Goal: Contribute content: Contribute content

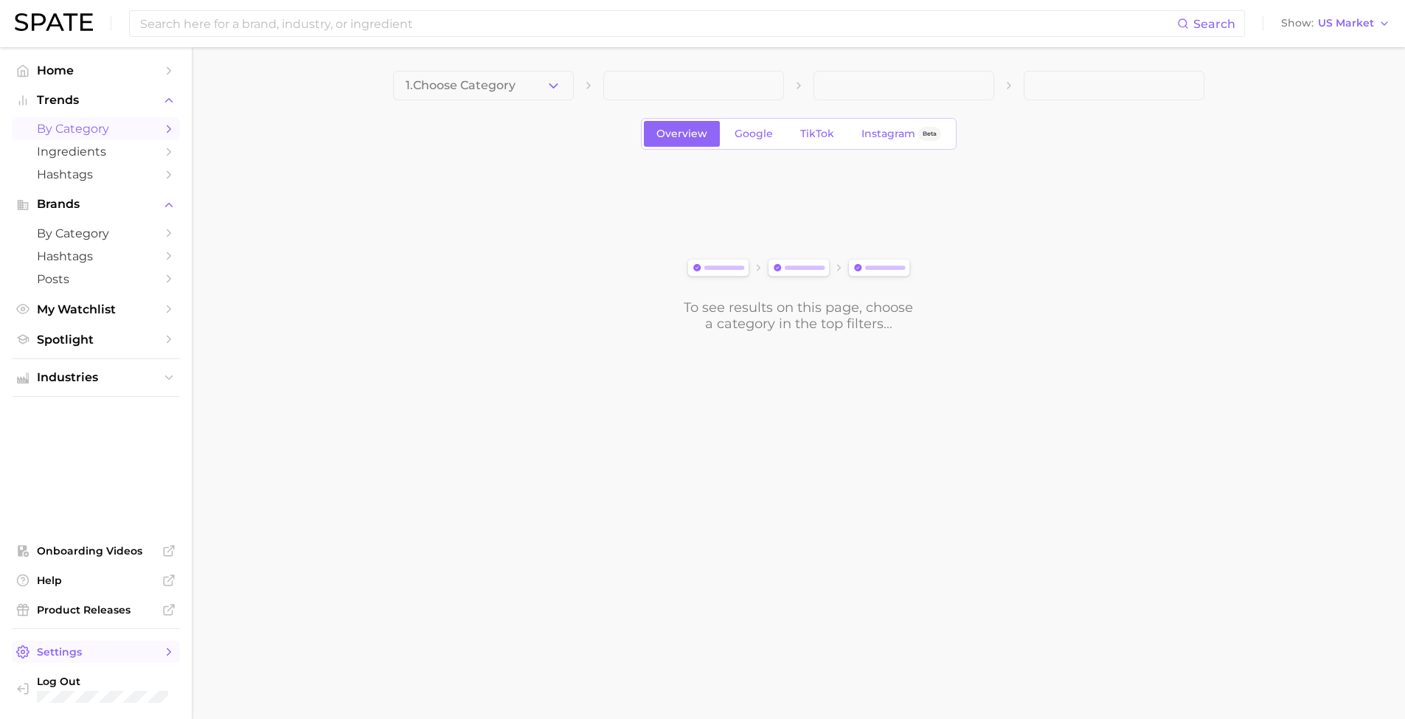
click at [97, 655] on span "Settings" at bounding box center [96, 651] width 118 height 13
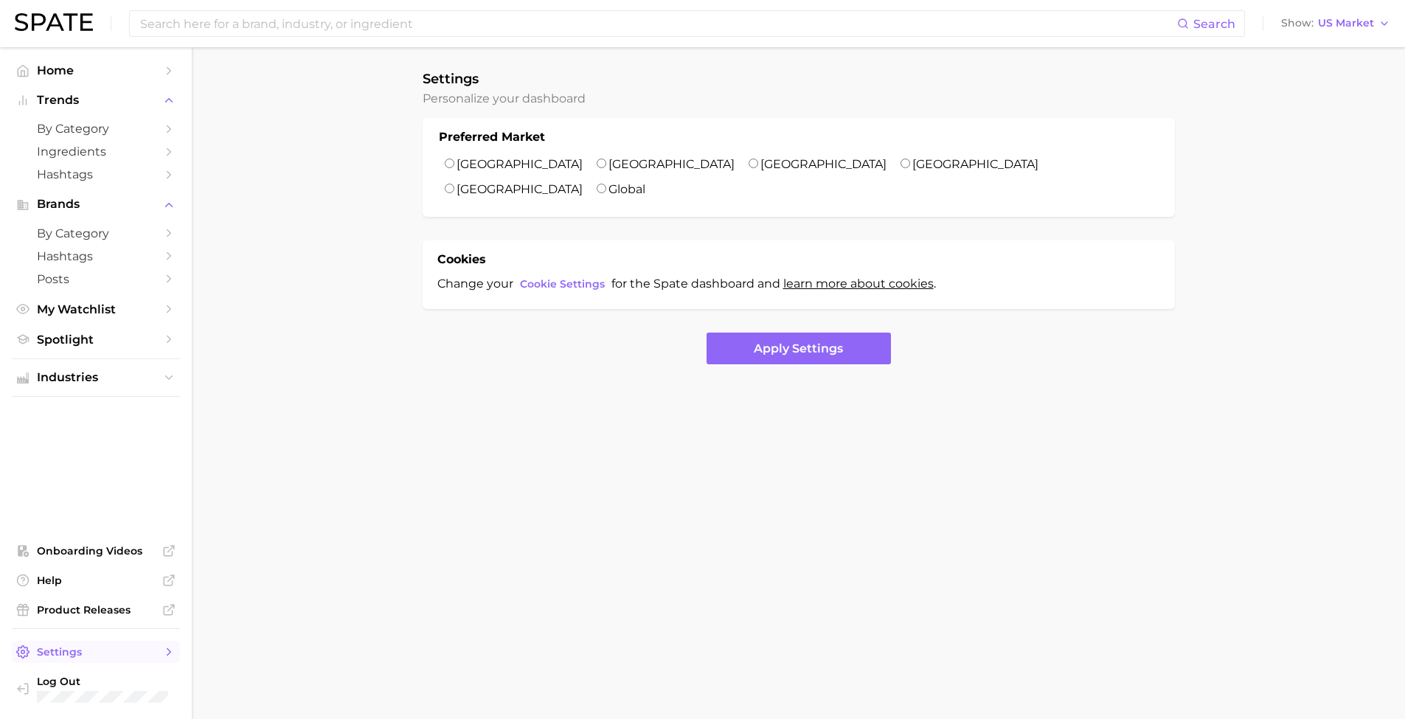
click at [173, 655] on icon "Sidebar" at bounding box center [168, 651] width 13 height 13
click at [119, 333] on span "Spotlight" at bounding box center [96, 340] width 118 height 14
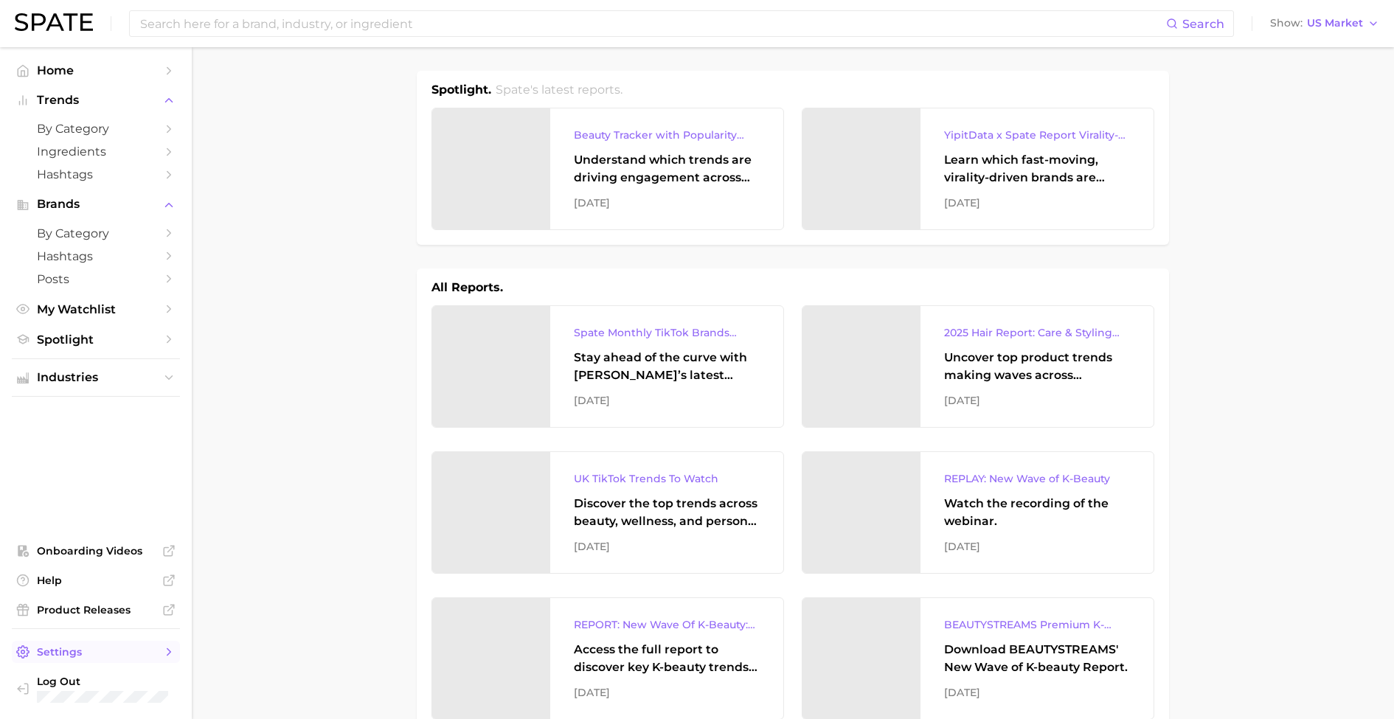
click at [83, 653] on span "Settings" at bounding box center [96, 651] width 118 height 13
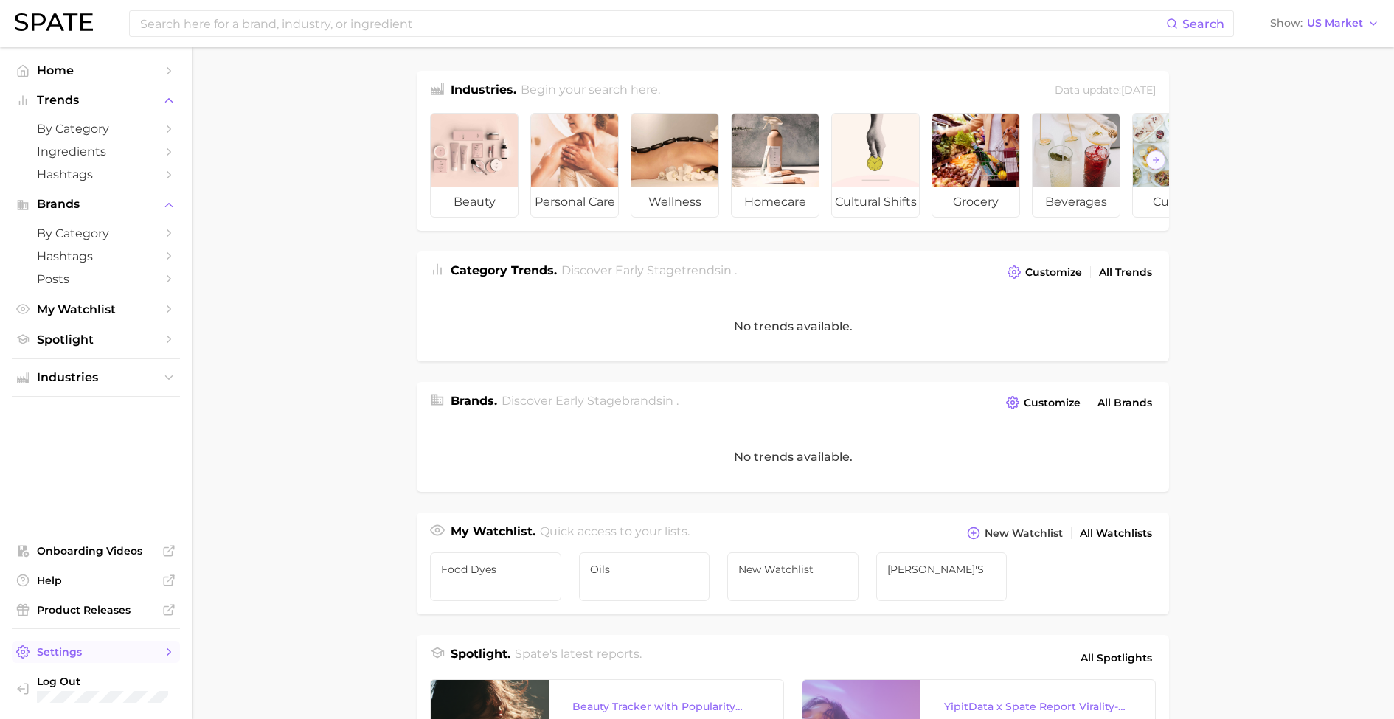
click at [157, 653] on link "Settings" at bounding box center [96, 652] width 168 height 22
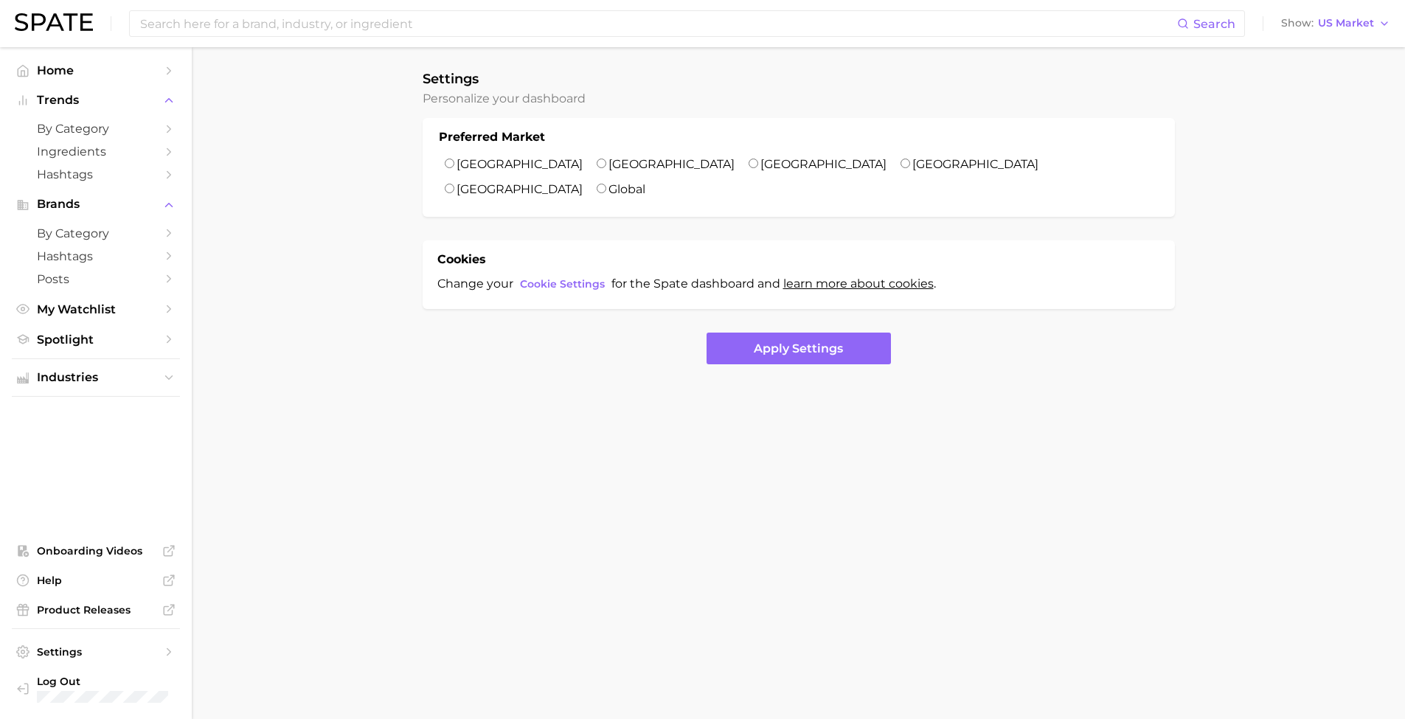
click at [44, 24] on img at bounding box center [54, 22] width 78 height 18
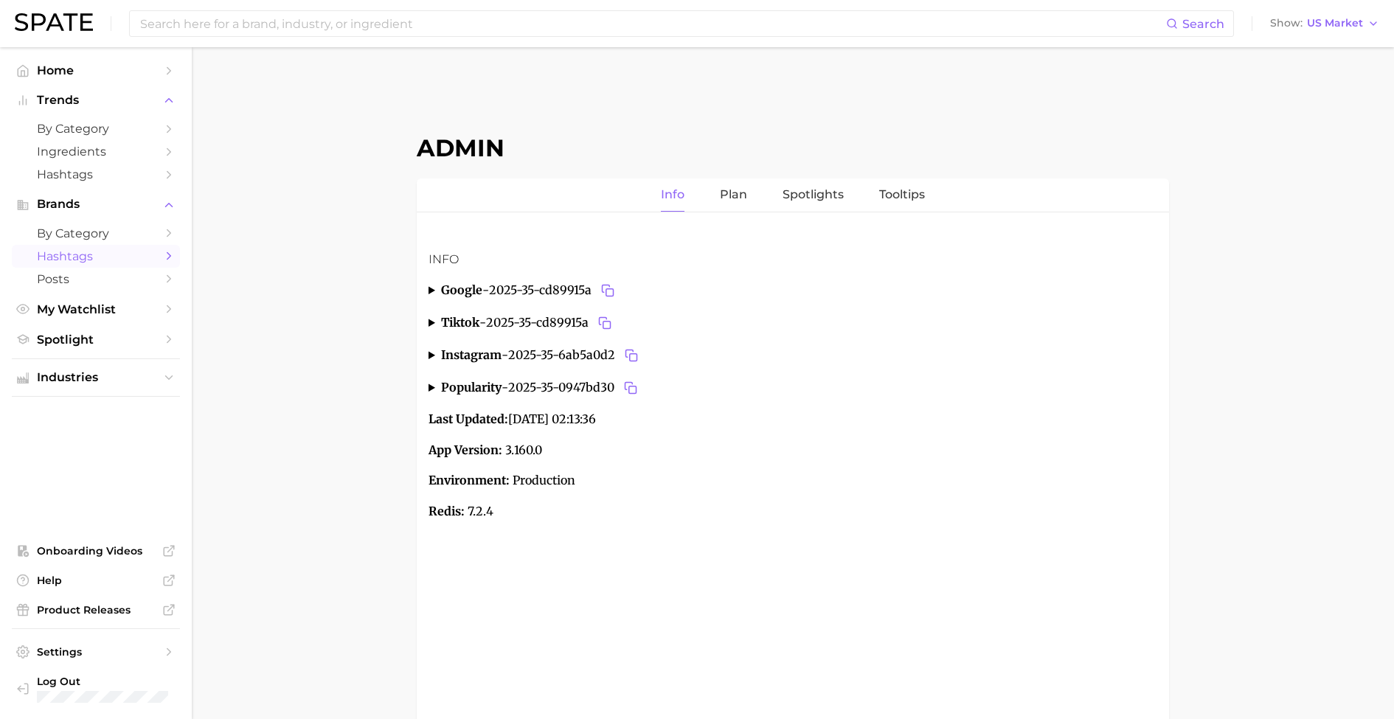
scroll to position [156, 0]
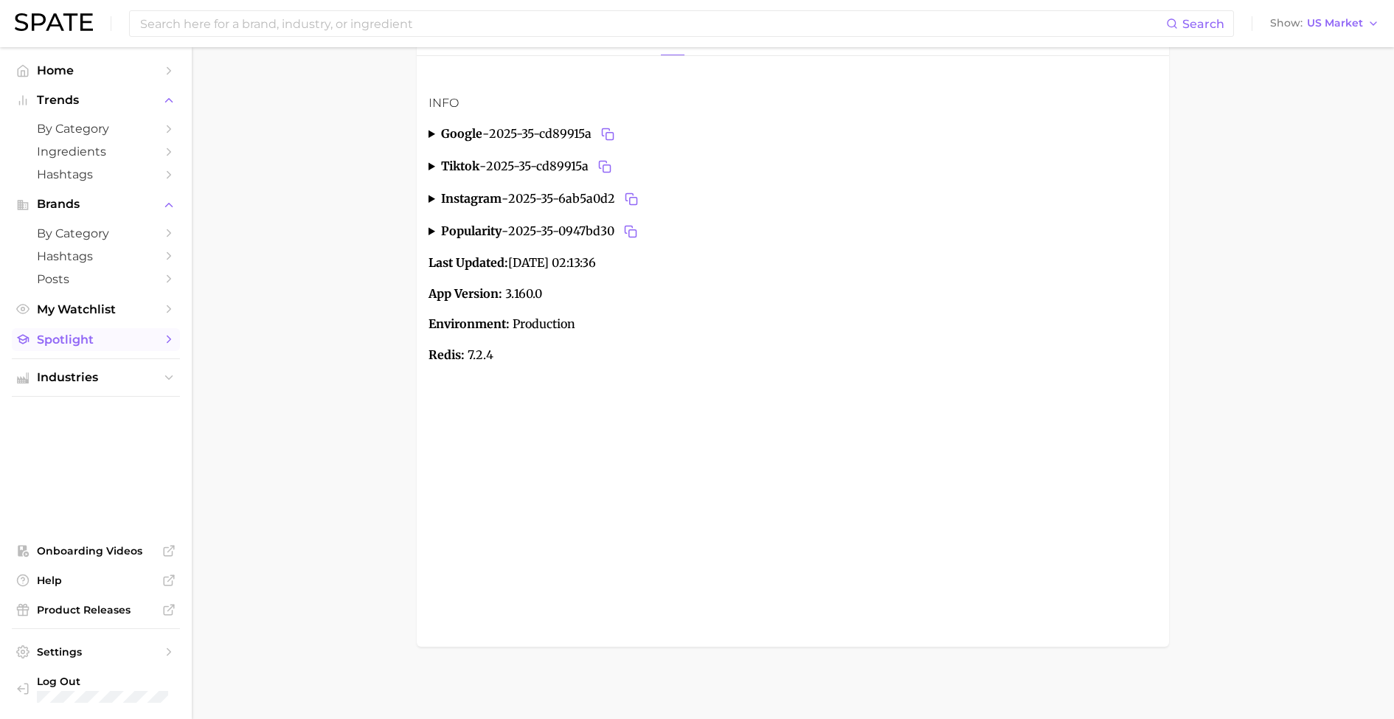
click at [72, 333] on span "Spotlight" at bounding box center [96, 340] width 118 height 14
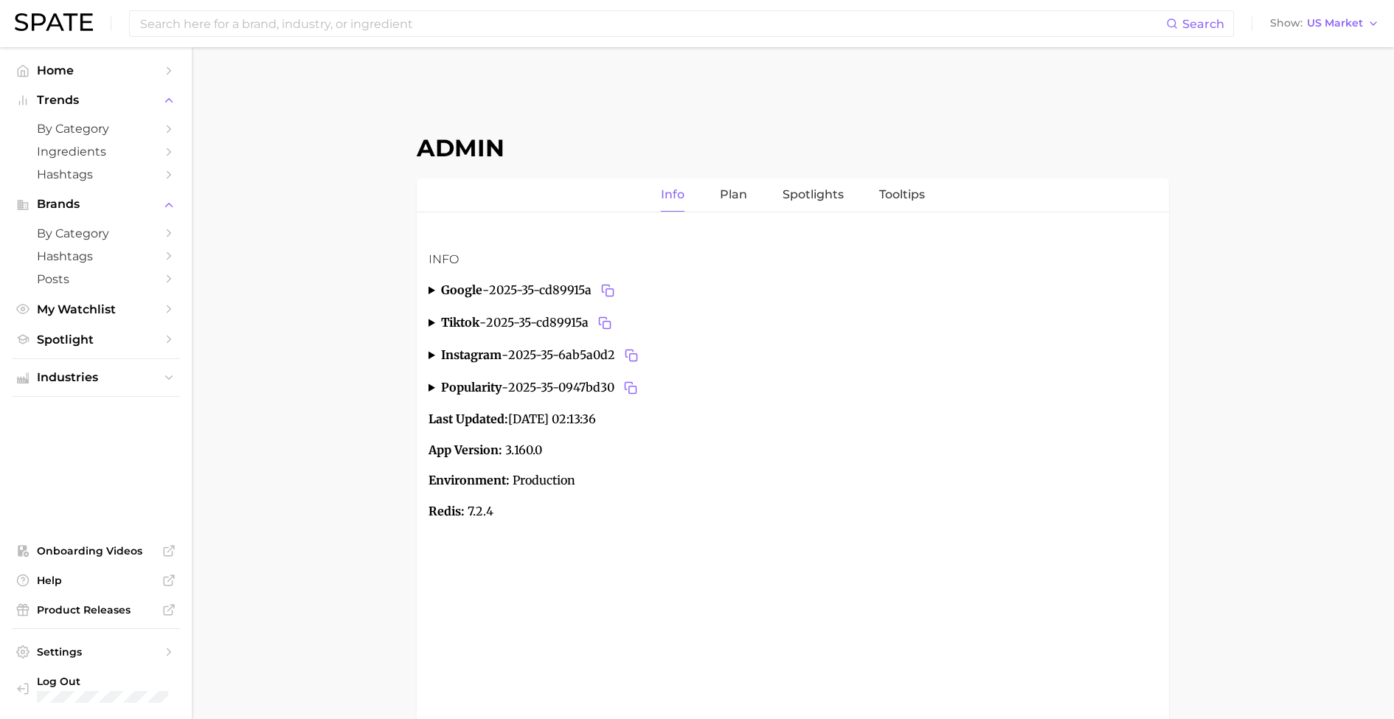
scroll to position [3, 0]
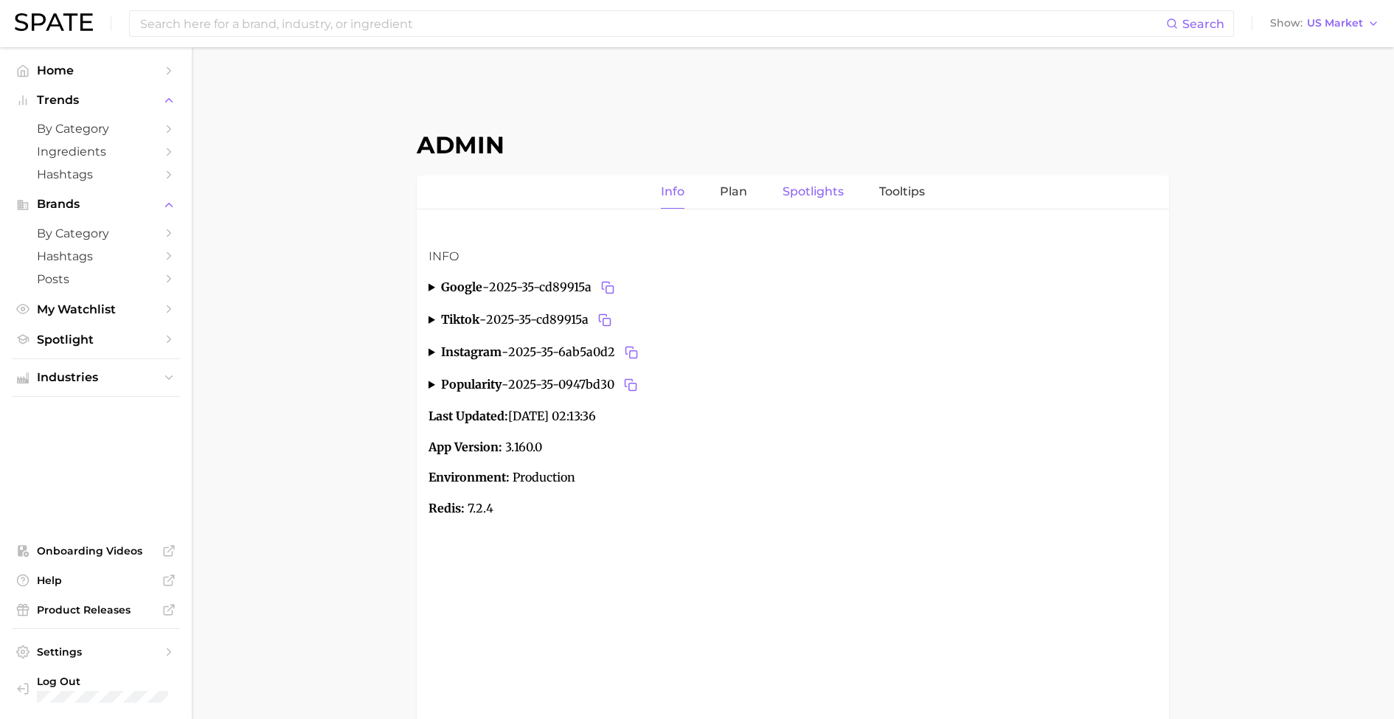
click at [807, 187] on link "Spotlights" at bounding box center [812, 191] width 61 height 33
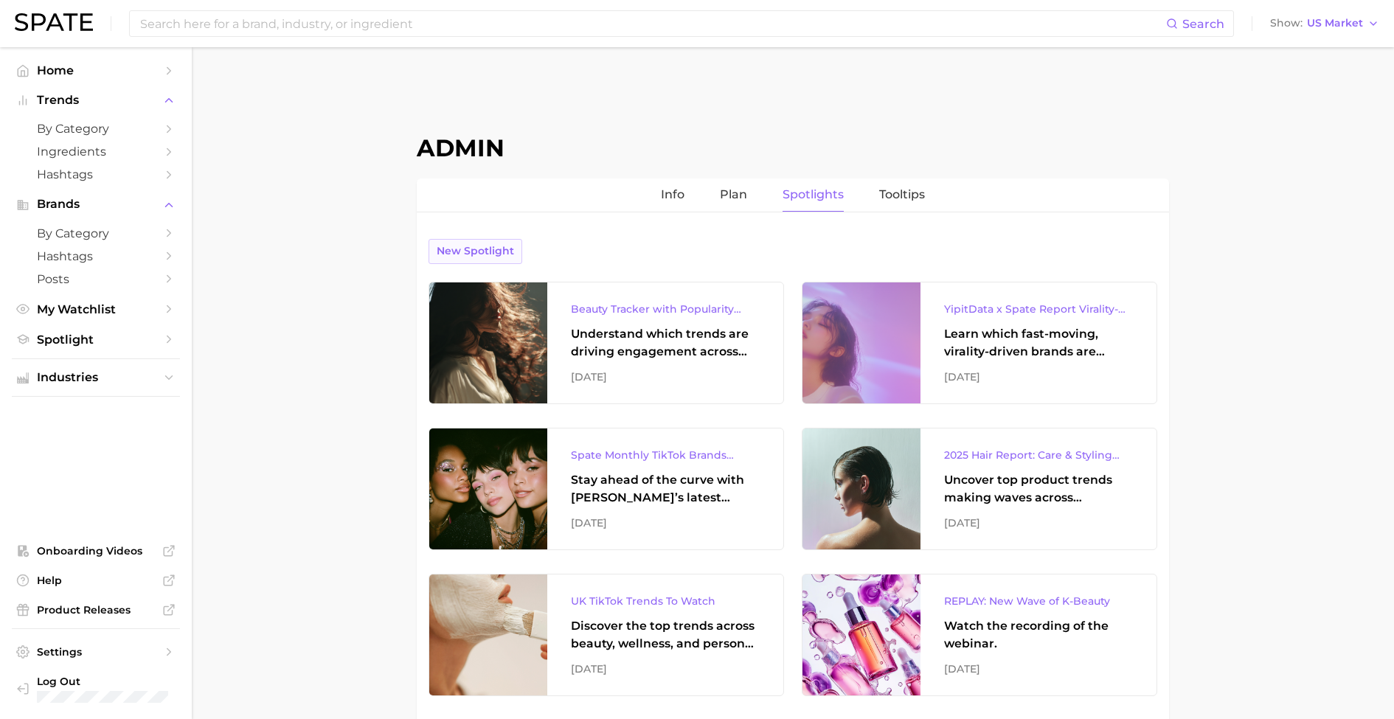
click at [468, 245] on span "New Spotlight" at bounding box center [474, 251] width 77 height 13
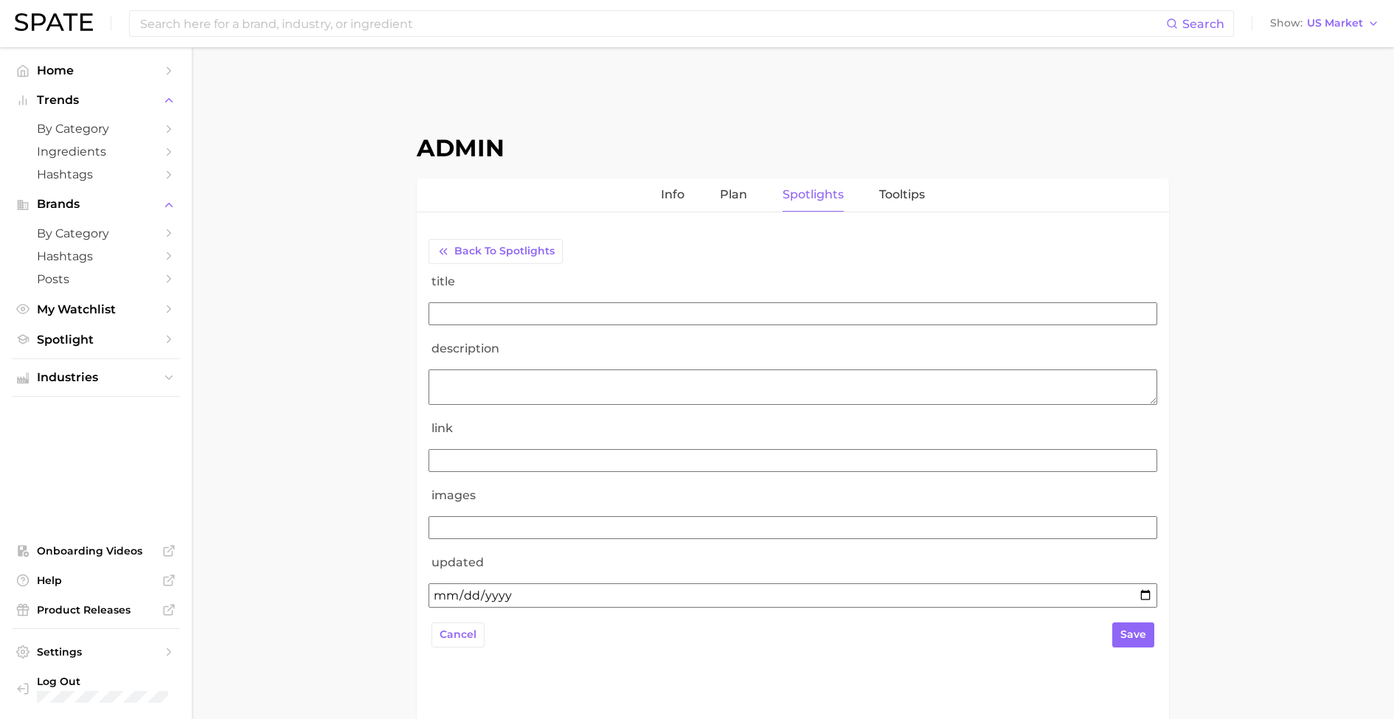
click at [462, 302] on input "title" at bounding box center [792, 313] width 728 height 23
paste input "rom Budget Meals to Functional Snacks: Food & Beverage Trends Shaping Consumer …"
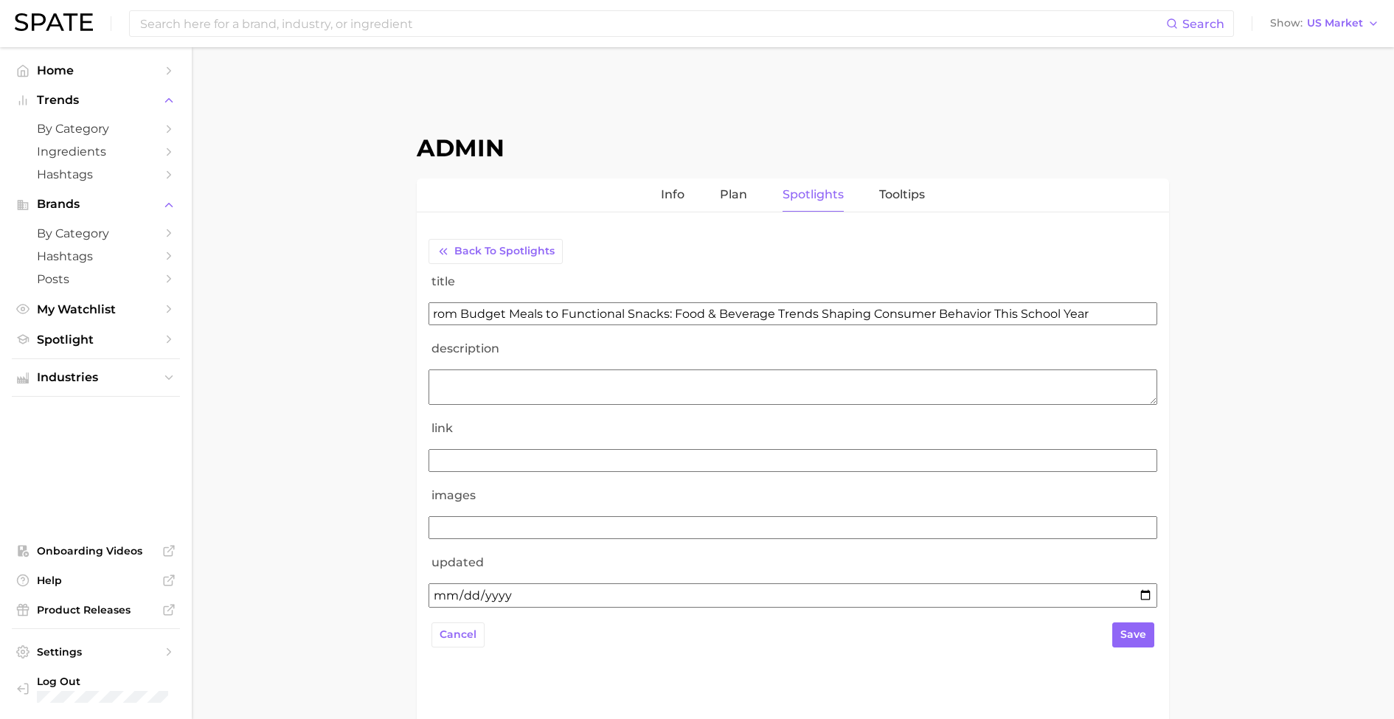
click at [545, 320] on input "rom Budget Meals to Functional Snacks: Food & Beverage Trends Shaping Consumer …" at bounding box center [792, 313] width 728 height 23
click at [435, 312] on input "rom Budget Meals to Functional Snacks: Food & Beverage Trends Shaping Consumer …" at bounding box center [792, 313] width 728 height 23
type input "From Budget Meals to Functional Snacks: Food & Beverage Trends Shaping Consumer…"
click at [517, 389] on textarea "description" at bounding box center [792, 386] width 728 height 35
paste textarea "look into what’s driving consumer choices this season"
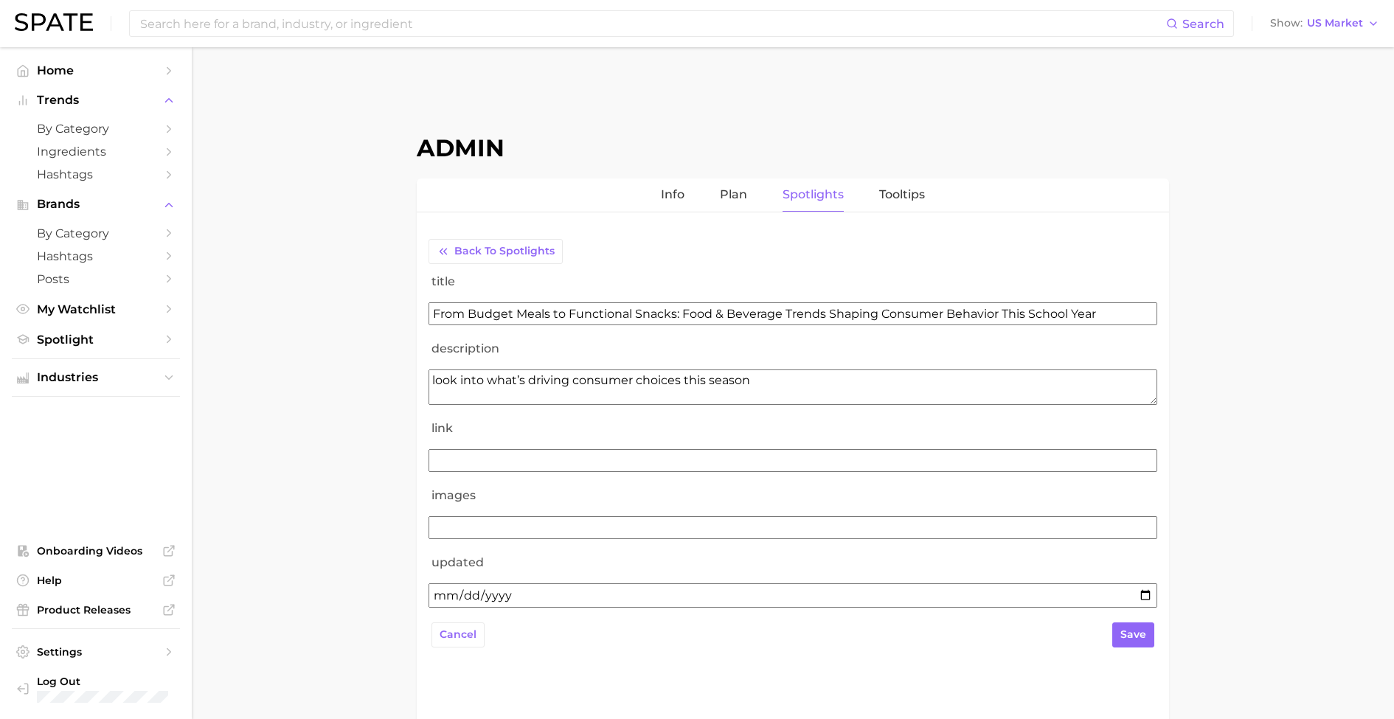
click at [436, 375] on textarea "look into what’s driving consumer choices this season" at bounding box center [792, 386] width 728 height 35
drag, startPoint x: 465, startPoint y: 377, endPoint x: 390, endPoint y: 371, distance: 74.7
click at [395, 373] on main "Admin Info Plan Spotlights Tooltips Back to Spotlights title From Budget Meals …" at bounding box center [793, 461] width 1202 height 829
click at [757, 383] on textarea "Explore what’s driving consumer choices this season" at bounding box center [792, 386] width 728 height 35
click at [668, 377] on textarea "Explore what’s driving consumer choices this season" at bounding box center [792, 386] width 728 height 35
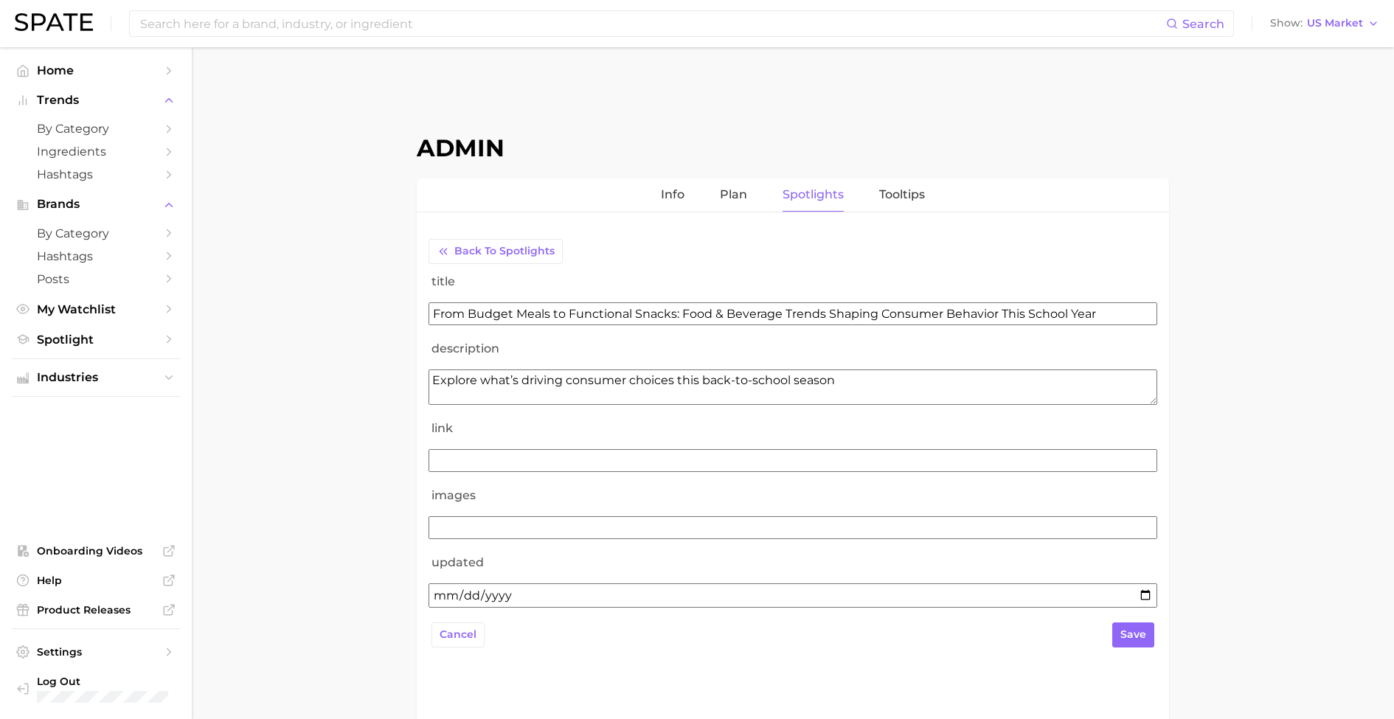
click at [800, 383] on textarea "Explore what’s driving consumer choices this back-to-school season" at bounding box center [792, 386] width 728 height 35
paste textarea "From budget-friendly meals to functional snacks and wellness-driven choices, th…"
click at [751, 376] on textarea "Explore what’s driving consumer choices this back-to-school season From budget-…" at bounding box center [792, 386] width 728 height 35
type textarea "Explore what’s driving consumer choices this back-to-school season From budget-…"
click at [600, 459] on input "link" at bounding box center [792, 460] width 728 height 23
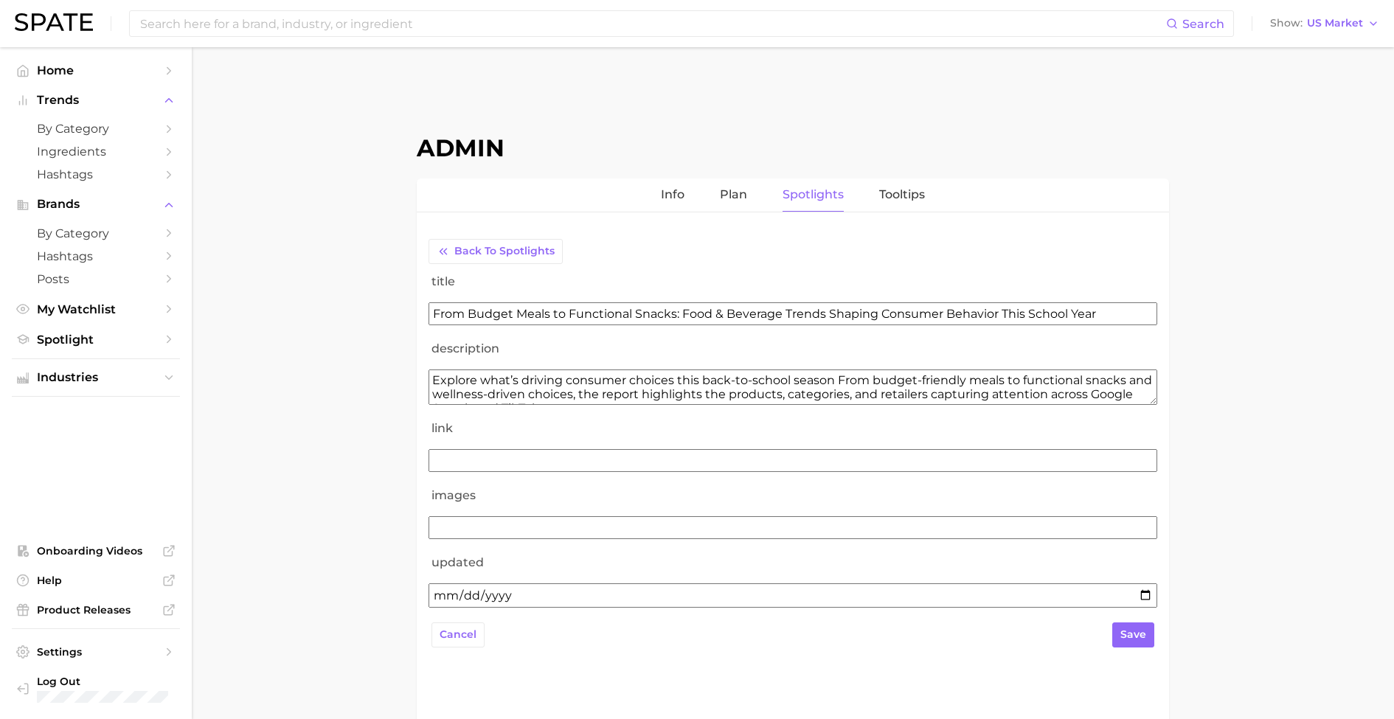
paste input "https://storage.googleapis.com/spate-186619/reports/us/food%20%26%20beverage/Sp…"
type input "https://storage.googleapis.com/spate-186619/reports/us/food%20%26%20beverage/Sp…"
click at [469, 523] on input "images" at bounding box center [792, 527] width 728 height 23
paste input "https://storage.googleapis.com/spate-186619/reports/us/food%20%26%20beverage/Sp…"
type input "https://storage.googleapis.com/spate-186619/reports/us/food%20%26%20beverage/Sp…"
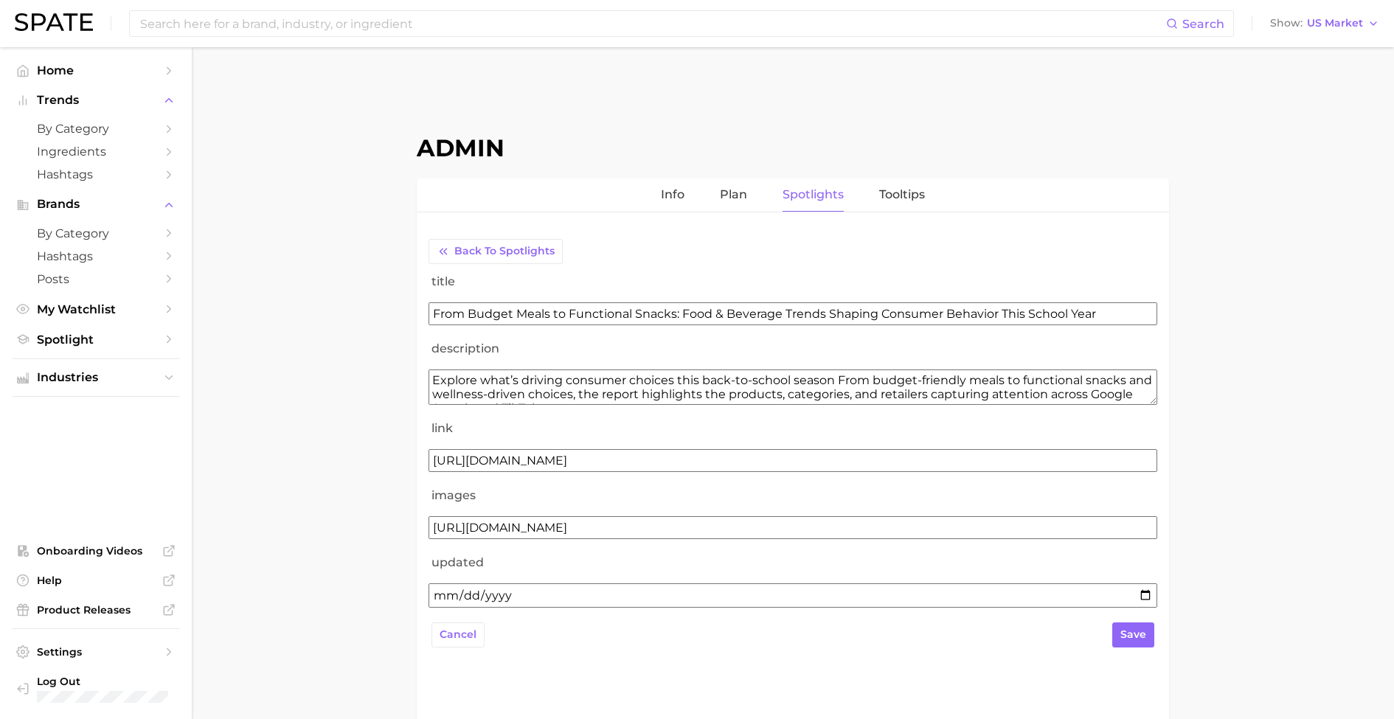
drag, startPoint x: 579, startPoint y: 646, endPoint x: 583, endPoint y: 636, distance: 10.6
click at [581, 645] on form "title From Budget Meals to Functional Snacks: Food & Beverage Trends Shaping Co…" at bounding box center [792, 460] width 728 height 392
click at [1138, 634] on span "save" at bounding box center [1133, 634] width 26 height 13
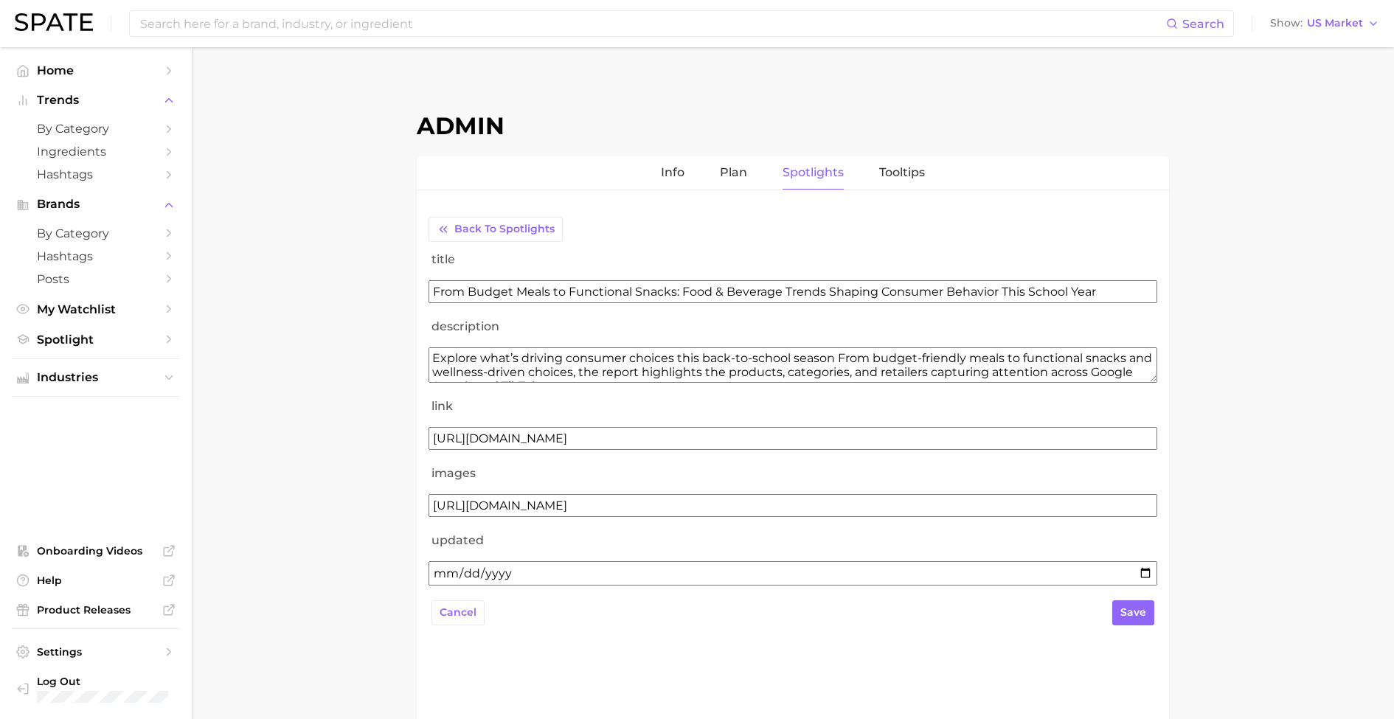
click at [587, 569] on input "updated" at bounding box center [792, 573] width 728 height 24
type input "2025-08-29"
click at [1132, 606] on span "save" at bounding box center [1133, 612] width 26 height 13
click at [1141, 611] on span "save" at bounding box center [1133, 612] width 26 height 13
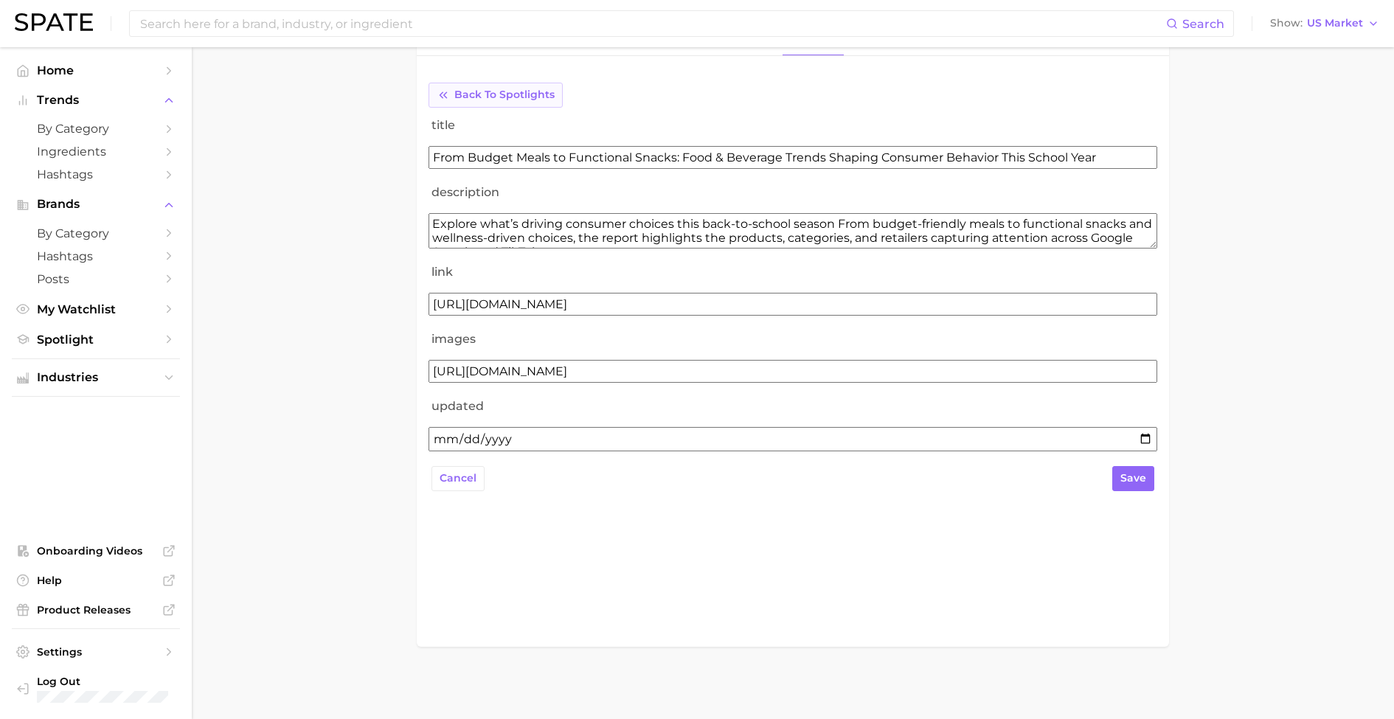
click at [508, 94] on span "Back to Spotlights" at bounding box center [504, 94] width 100 height 13
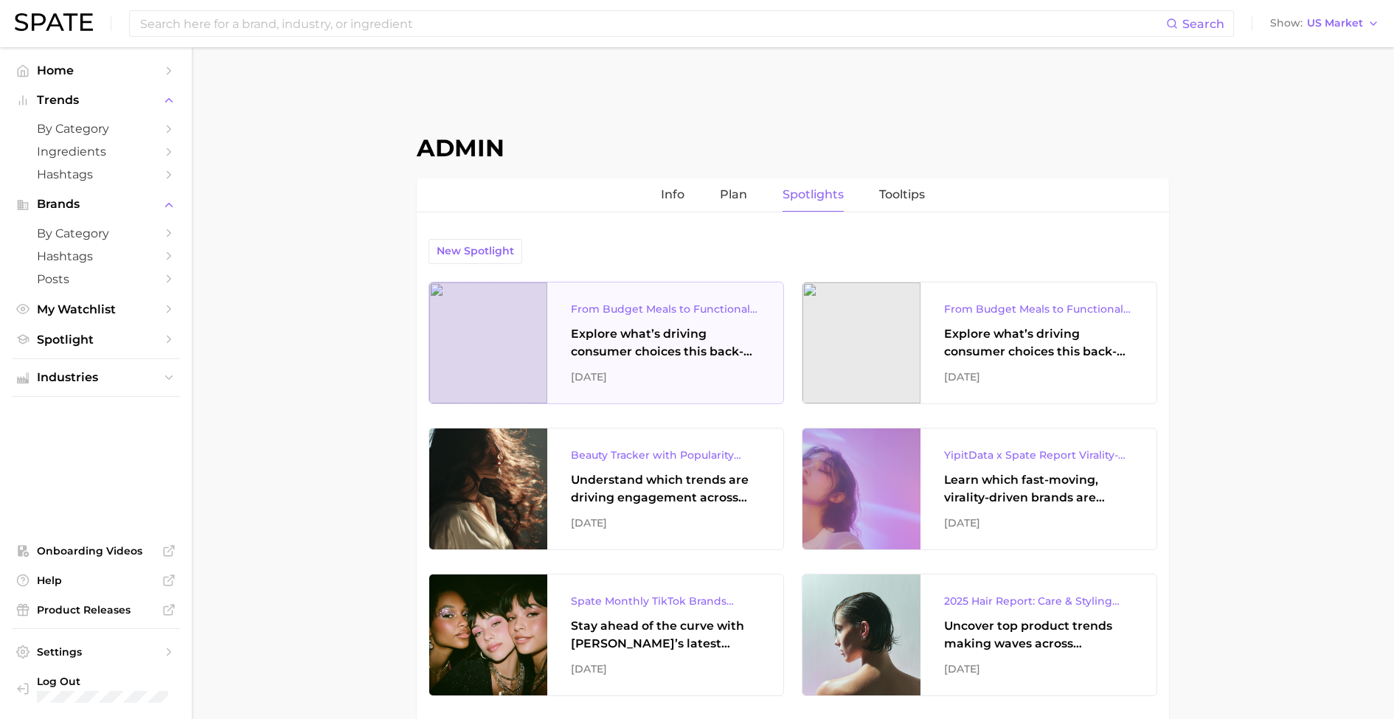
click at [762, 305] on div "From Budget Meals to Functional Snacks: Food & Beverage Trends Shaping Consumer…" at bounding box center [665, 342] width 236 height 121
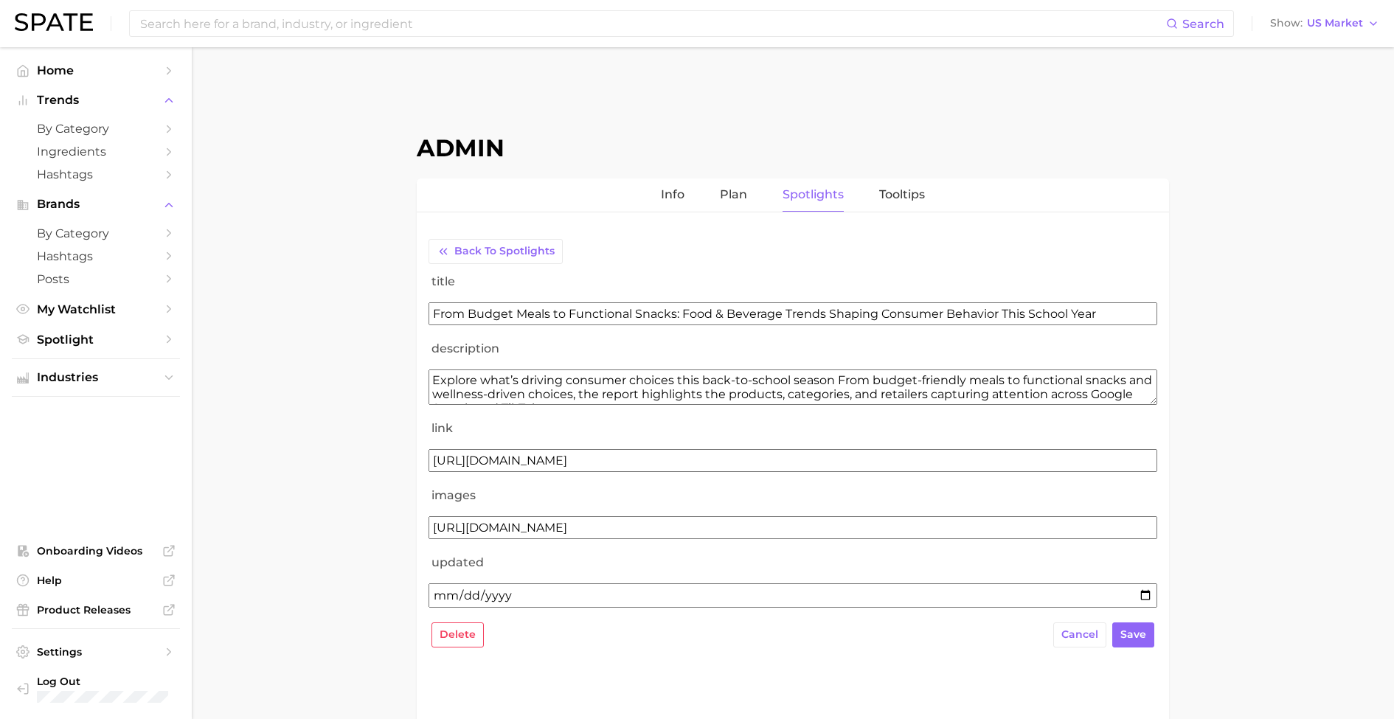
scroll to position [8, 0]
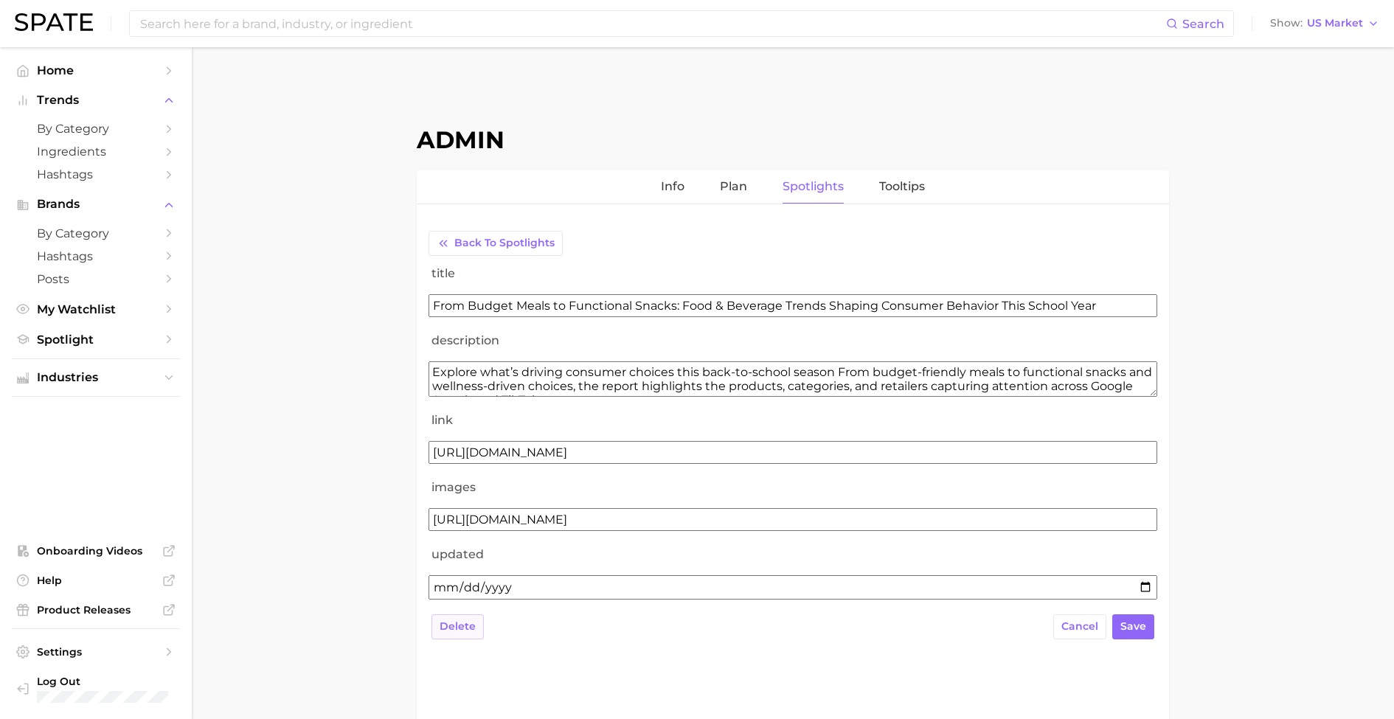
click at [467, 626] on span "delete" at bounding box center [457, 626] width 36 height 13
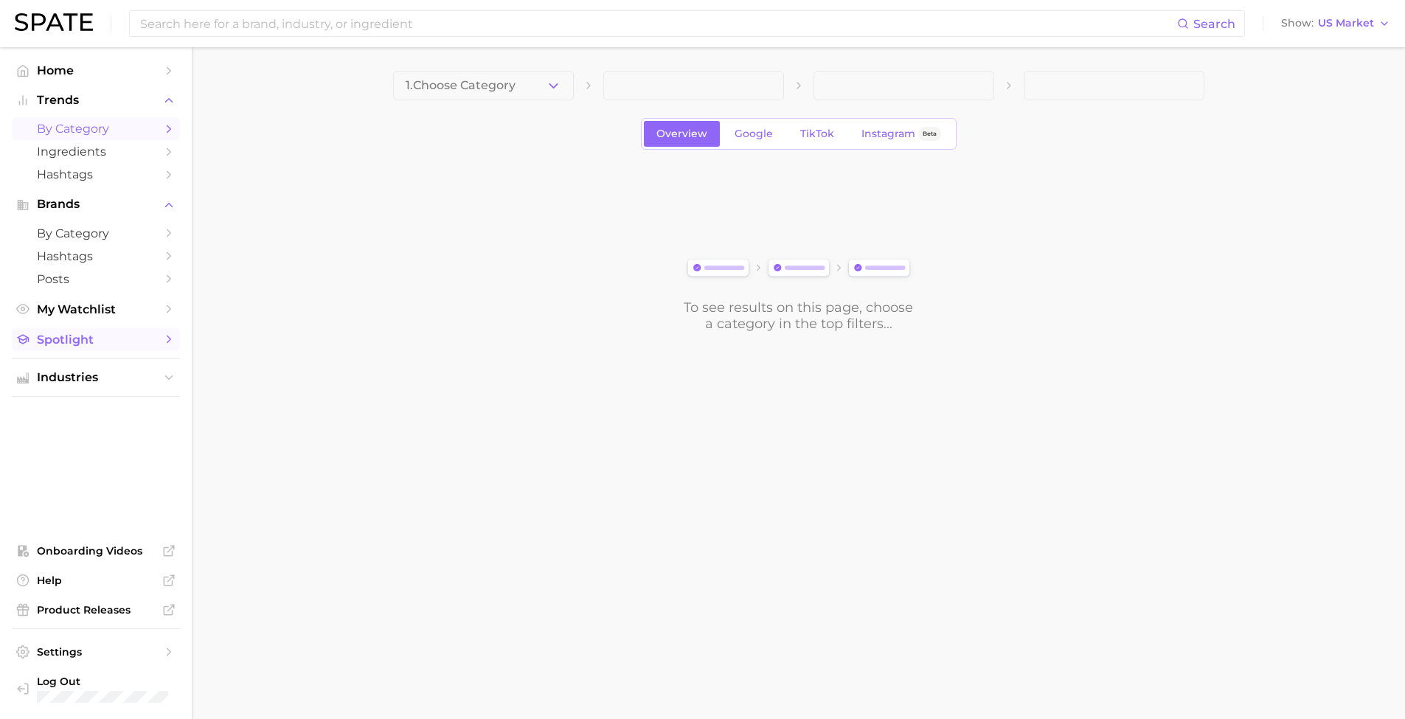
click at [103, 333] on span "Spotlight" at bounding box center [96, 340] width 118 height 14
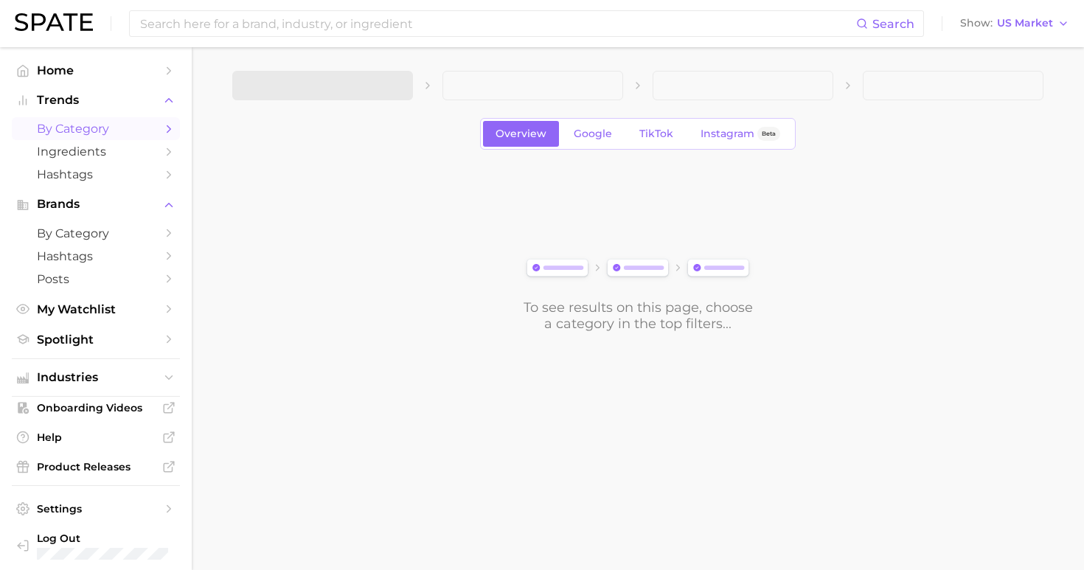
click at [114, 346] on ul "Home Trends by Category Ingredients Hashtags Brands by Category Hashtags Posts …" at bounding box center [96, 311] width 168 height 505
click at [112, 339] on link "Spotlight" at bounding box center [96, 339] width 168 height 23
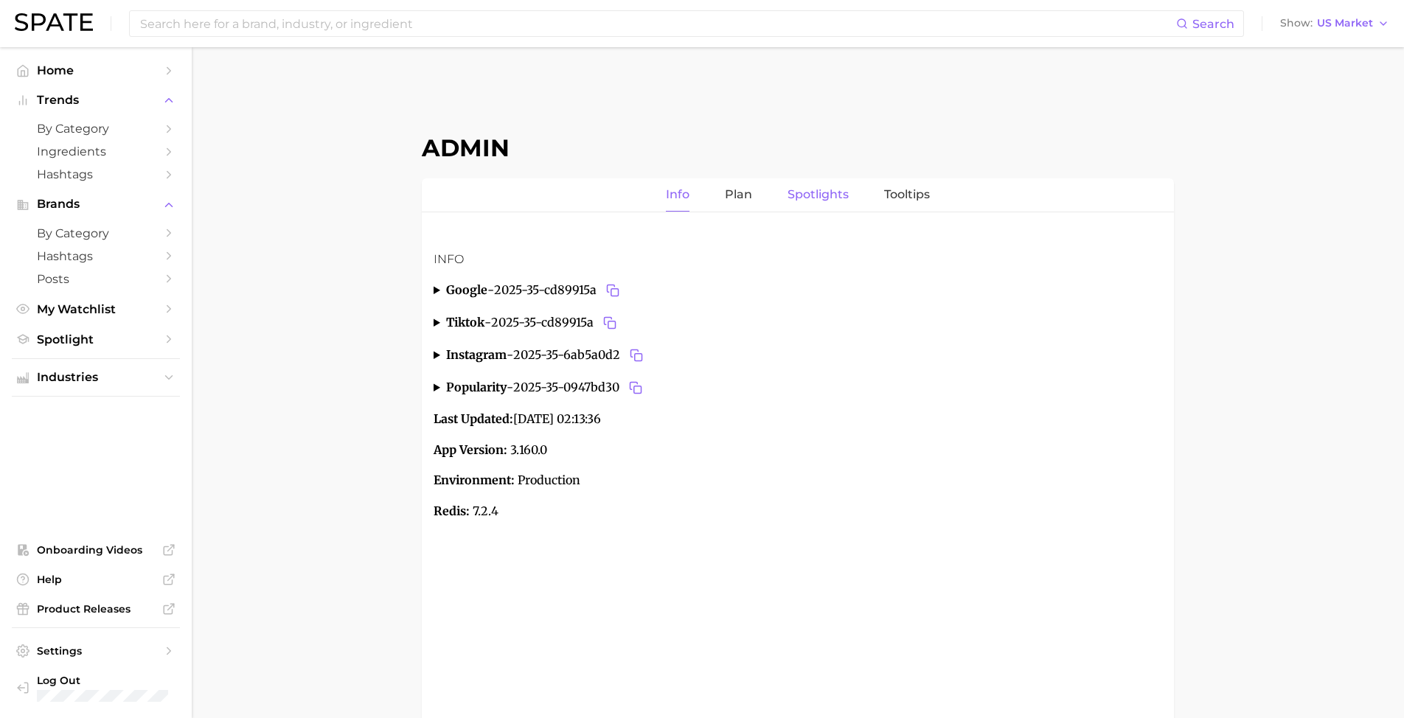
click at [811, 196] on link "Spotlights" at bounding box center [817, 194] width 61 height 33
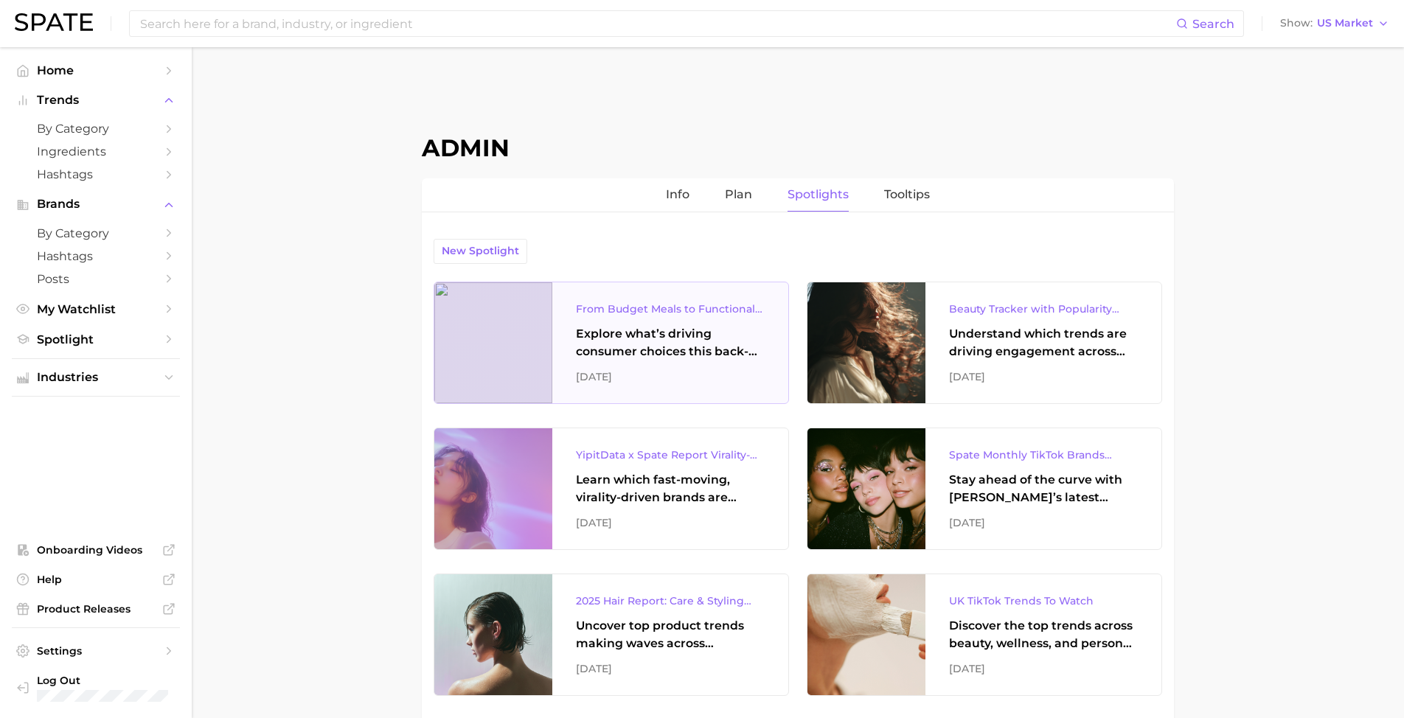
click at [653, 353] on div "Explore what’s driving consumer choices this back-to-school season From budget-…" at bounding box center [670, 342] width 189 height 35
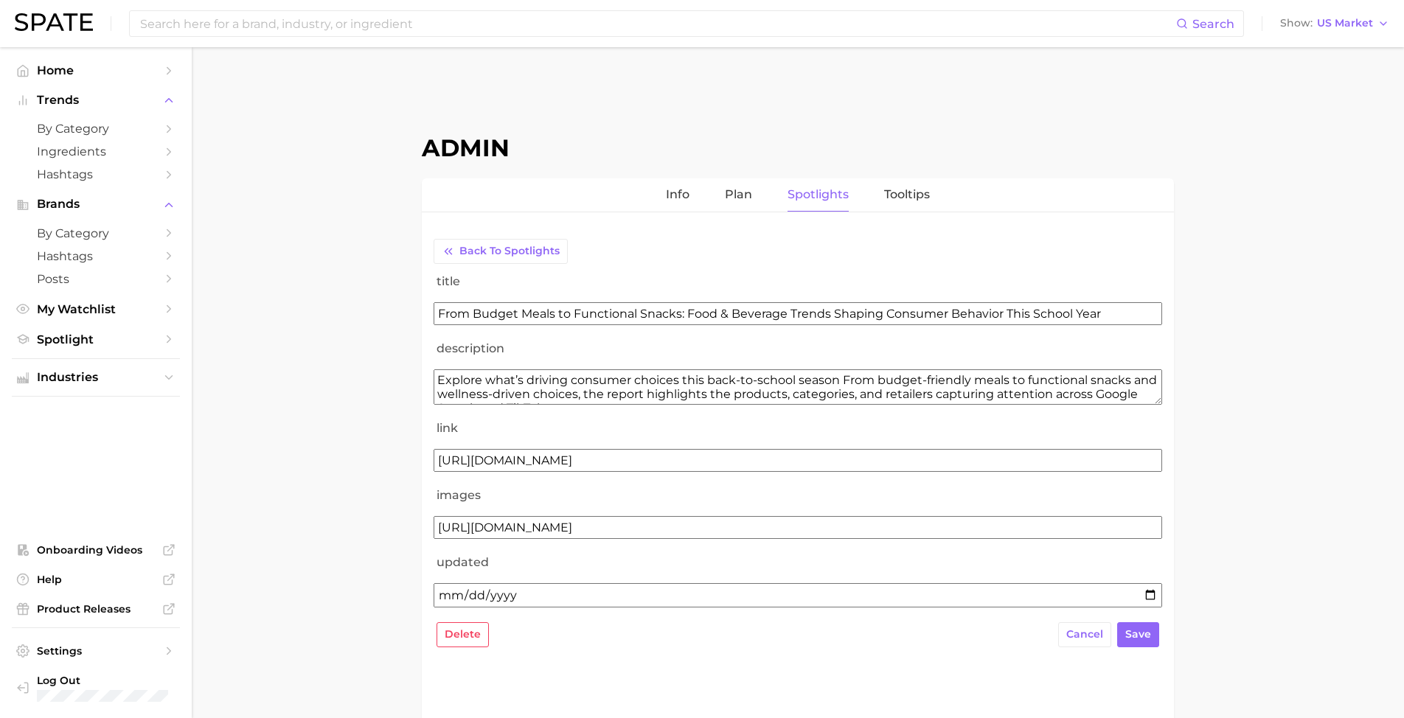
click at [1072, 525] on input "https://storage.googleapis.com/spate-186619/reports/us/food%20%26%20beverage/Sp…" at bounding box center [798, 527] width 728 height 23
drag, startPoint x: 1086, startPoint y: 521, endPoint x: 338, endPoint y: 507, distance: 747.8
click at [338, 507] on main "Admin Info Plan Spotlights Tooltips Back to Spotlights title From Budget Meals …" at bounding box center [798, 461] width 1212 height 829
paste input "jp"
type input "https://storage.googleapis.com/spate-186619/reports/us/food%20%26%20beverage/Sp…"
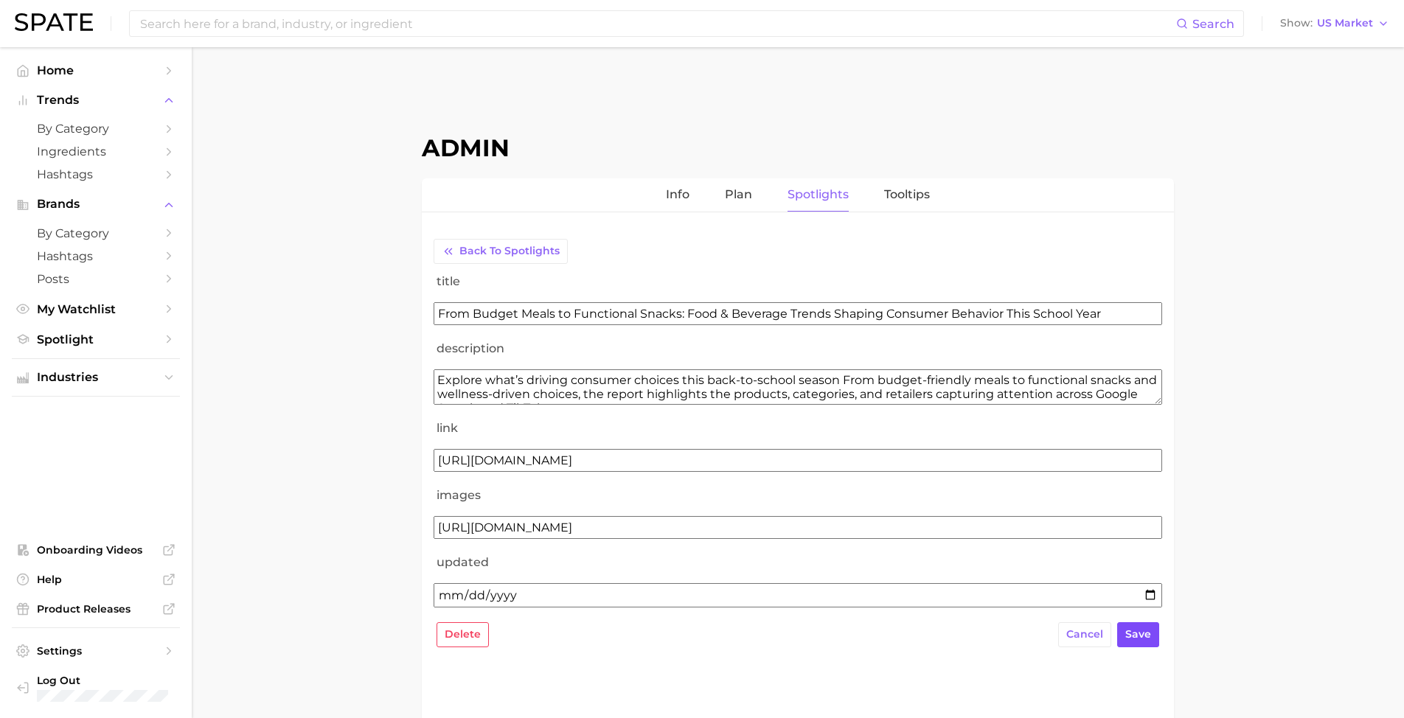
click at [1072, 569] on span "save" at bounding box center [1138, 634] width 26 height 13
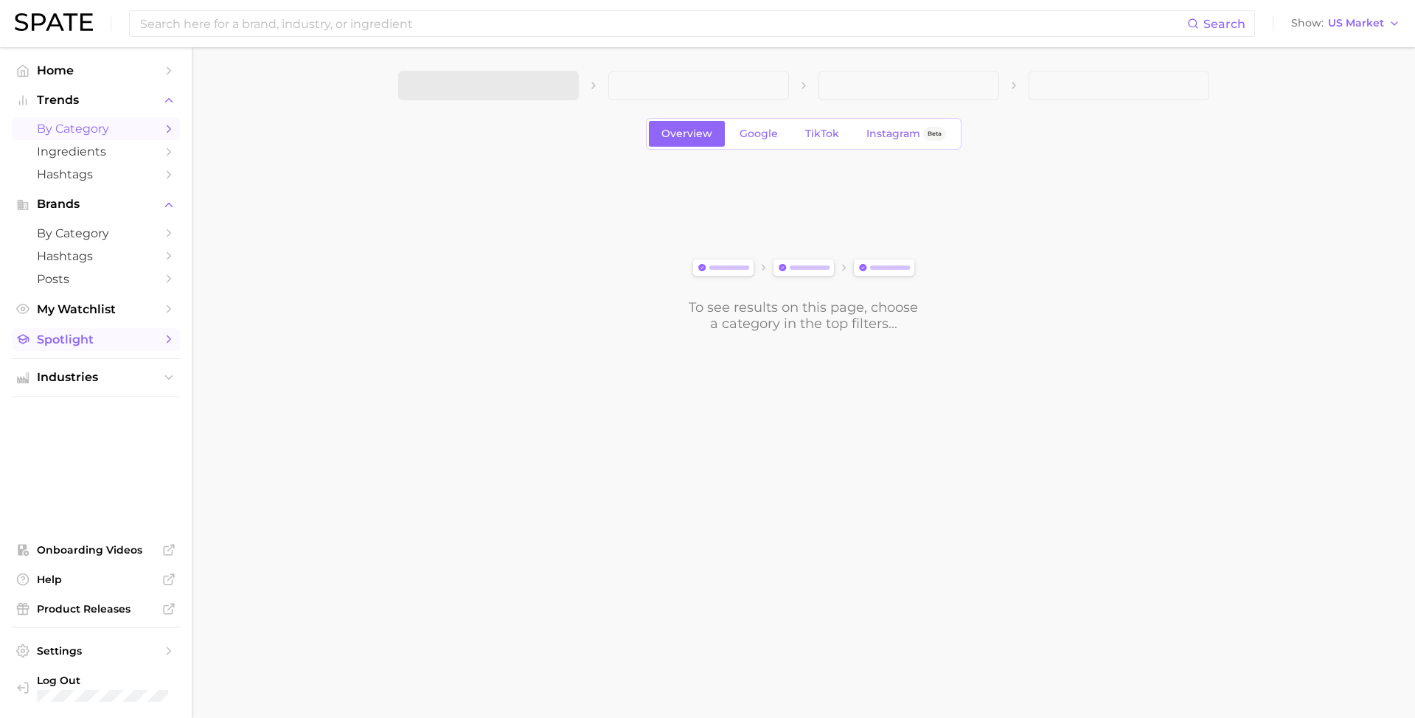
click at [76, 338] on span "Spotlight" at bounding box center [96, 340] width 118 height 14
